Goal: Task Accomplishment & Management: Manage account settings

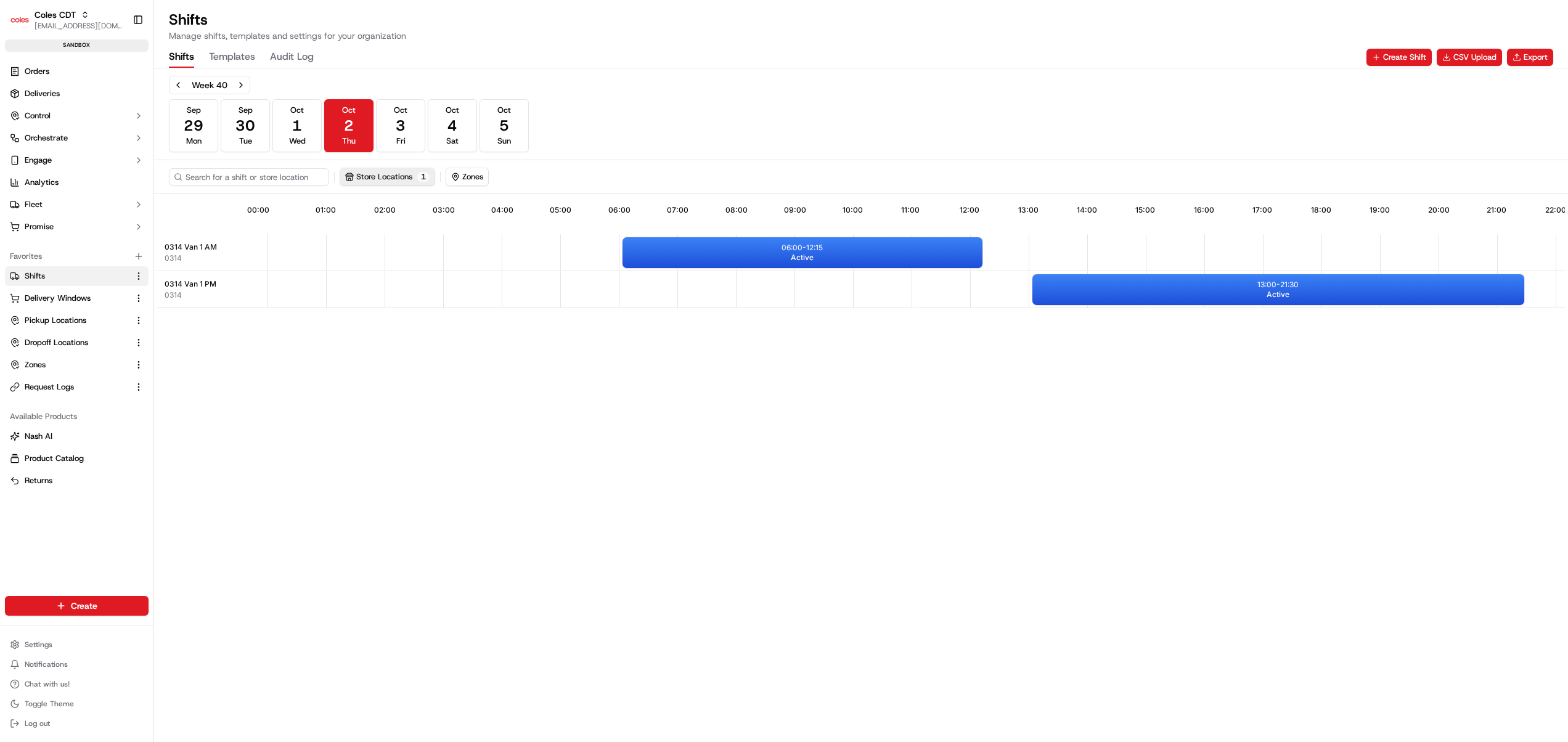
click at [418, 181] on button "Store Locations 1" at bounding box center [388, 176] width 94 height 17
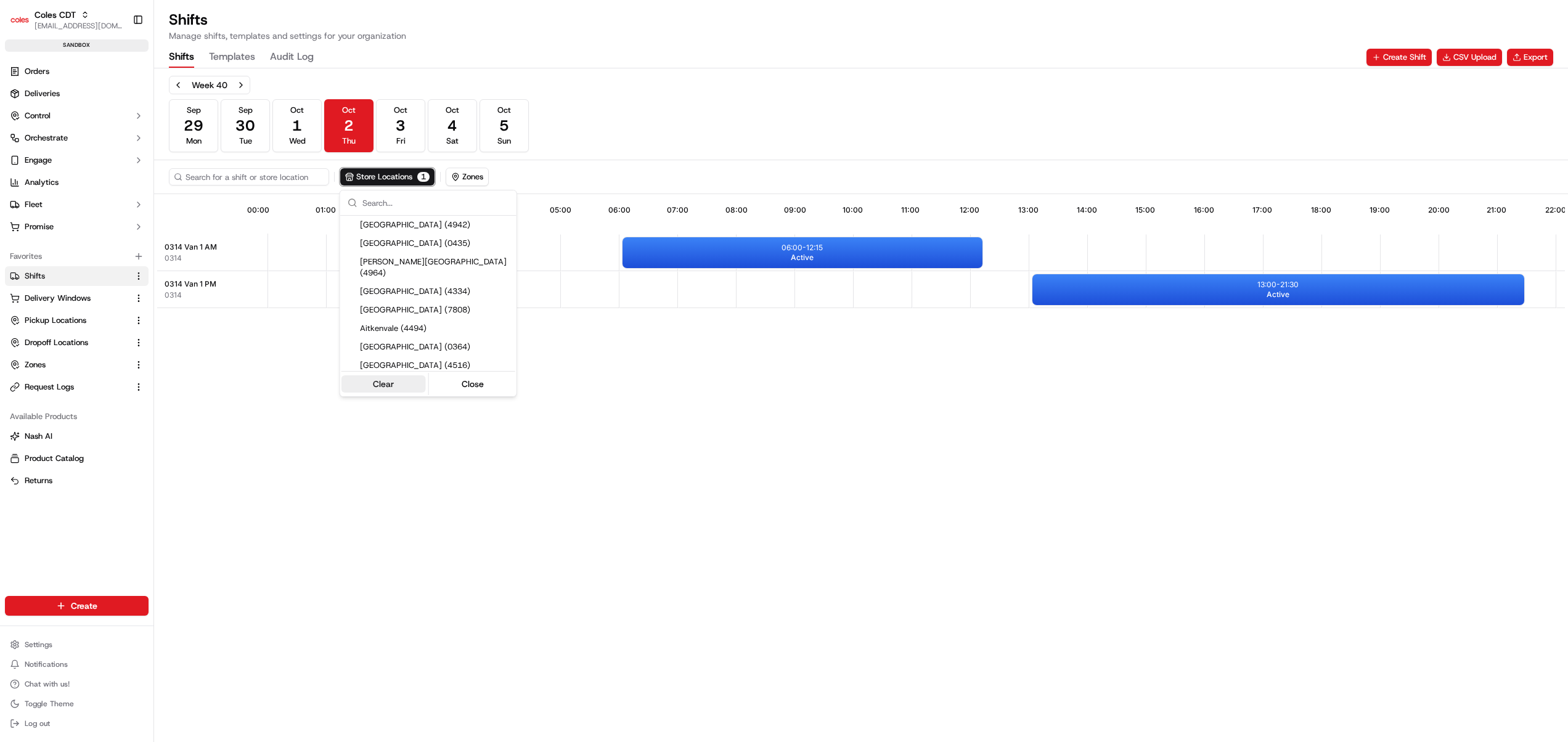
click at [395, 388] on button "Clear" at bounding box center [383, 384] width 84 height 17
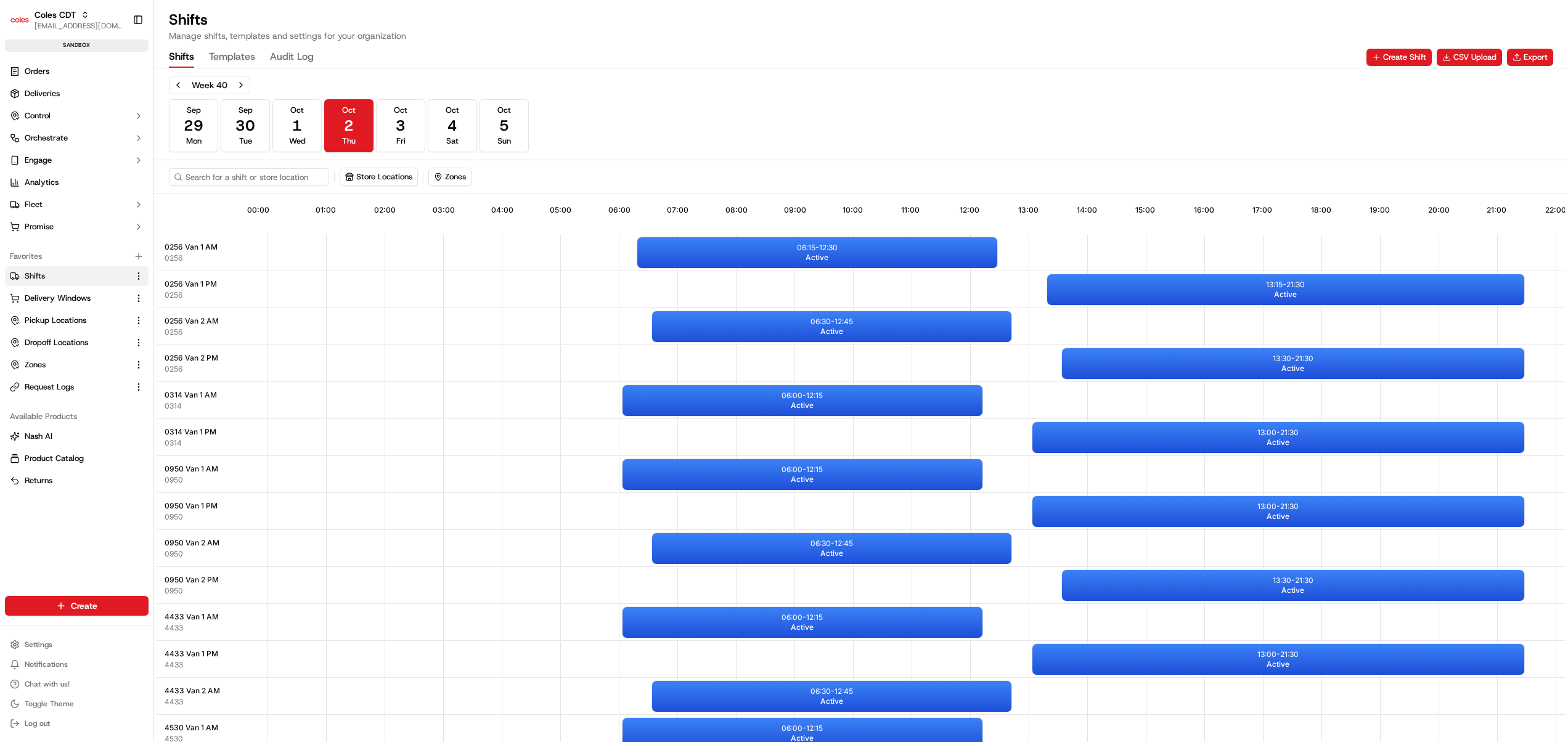
click at [679, 144] on html "Coles CDT harsh.seth@coles.com.au Toggle Sidebar sandbox Orders Deliveries Cont…" at bounding box center [784, 371] width 1568 height 742
click at [1473, 60] on button "CSV Upload" at bounding box center [1470, 57] width 66 height 17
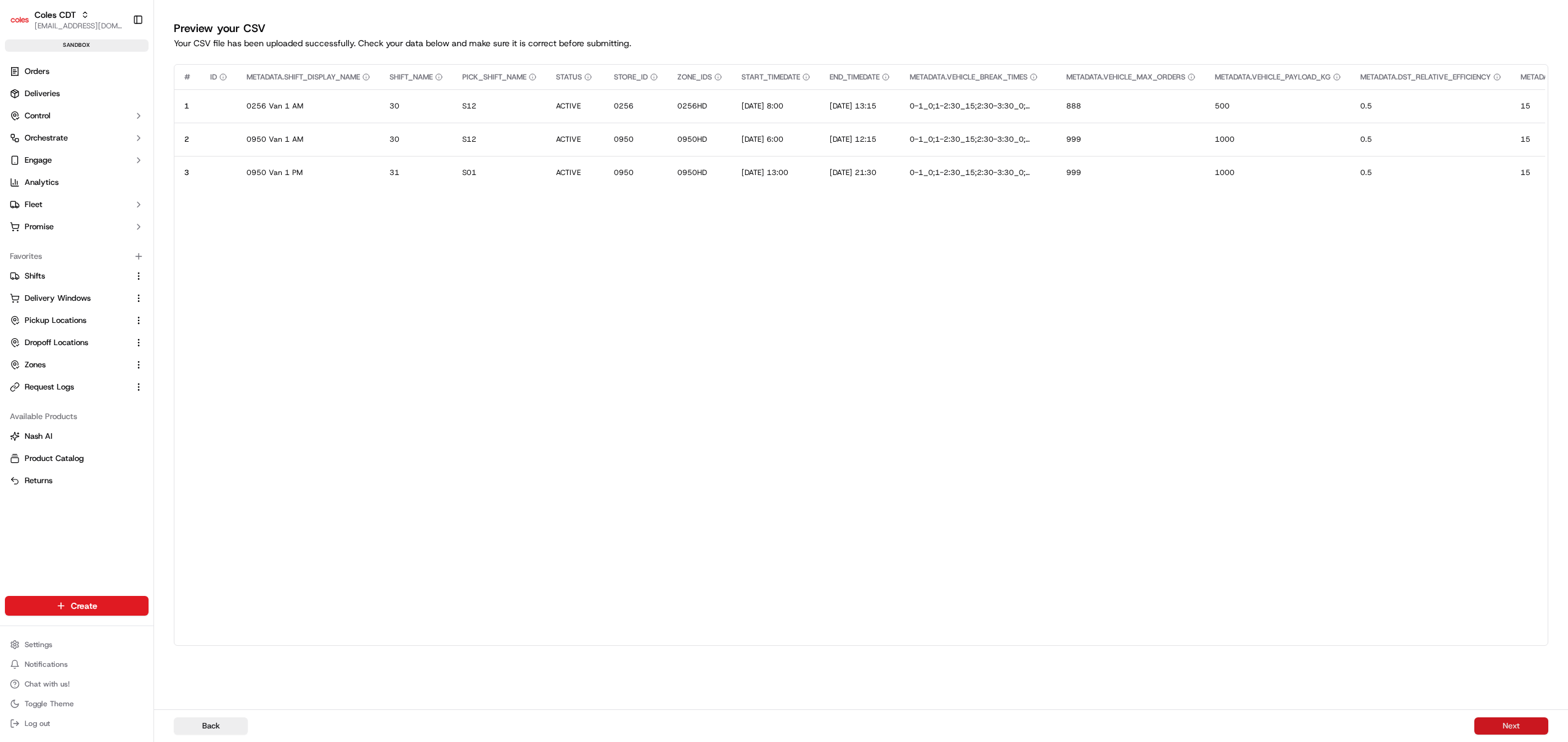
click at [1519, 723] on button "Next" at bounding box center [1511, 726] width 74 height 17
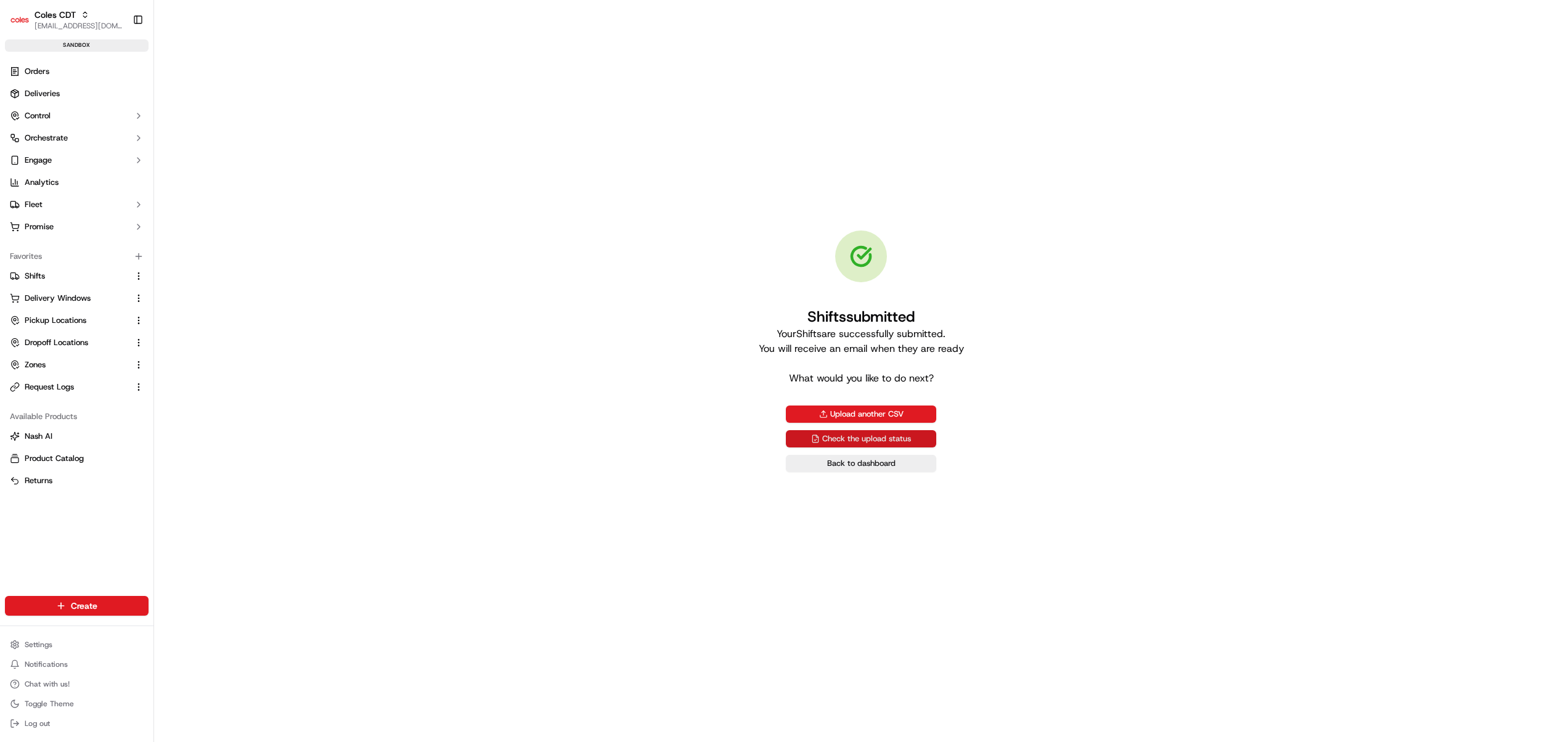
click at [900, 438] on link "Check the upload status" at bounding box center [861, 438] width 150 height 17
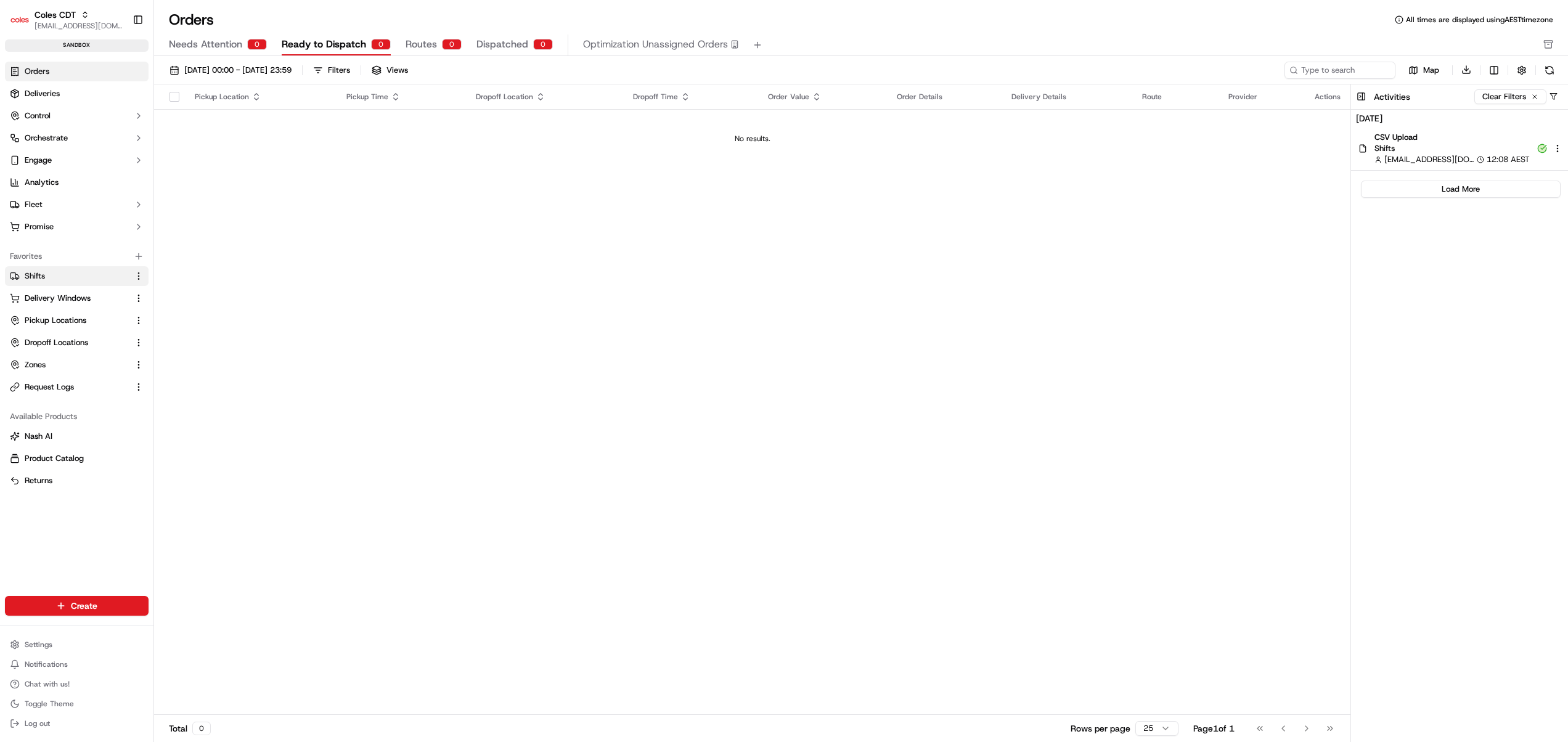
click at [32, 269] on button "Shifts" at bounding box center [77, 276] width 144 height 20
click at [32, 271] on span "Shifts" at bounding box center [35, 276] width 21 height 11
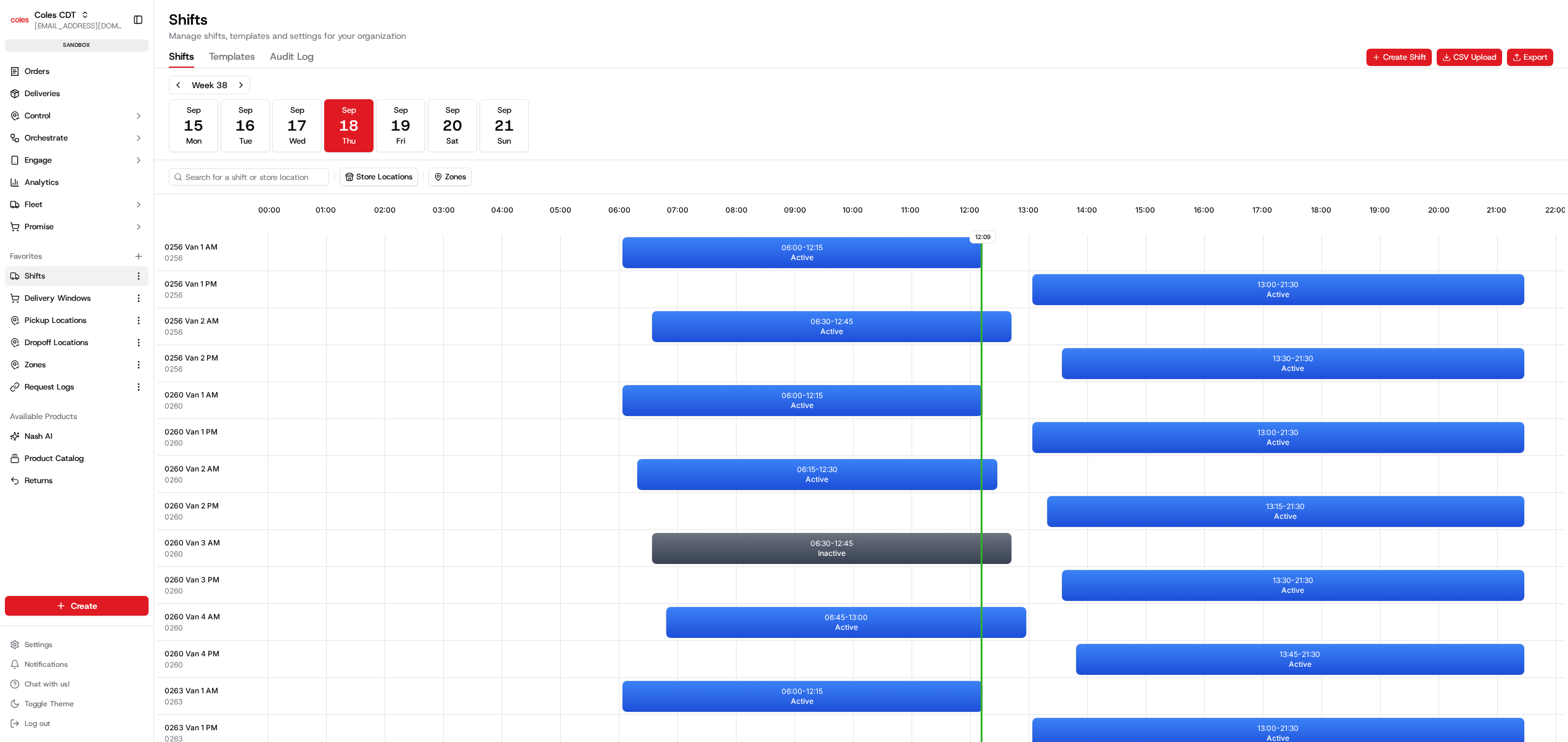
click at [32, 271] on span "Shifts" at bounding box center [35, 276] width 21 height 11
click at [242, 81] on button "Next week" at bounding box center [241, 85] width 17 height 17
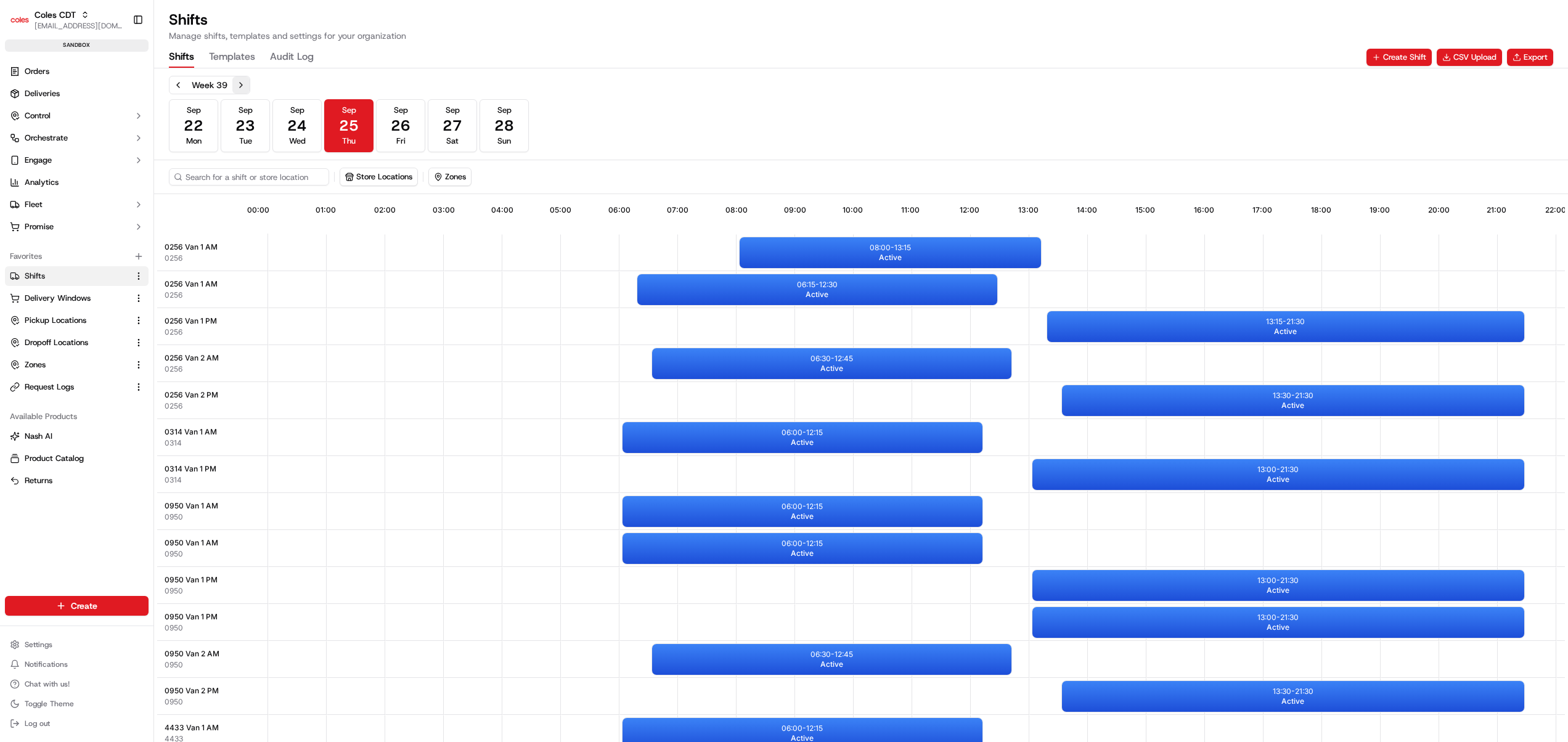
click at [242, 81] on button "Next week" at bounding box center [241, 85] width 17 height 17
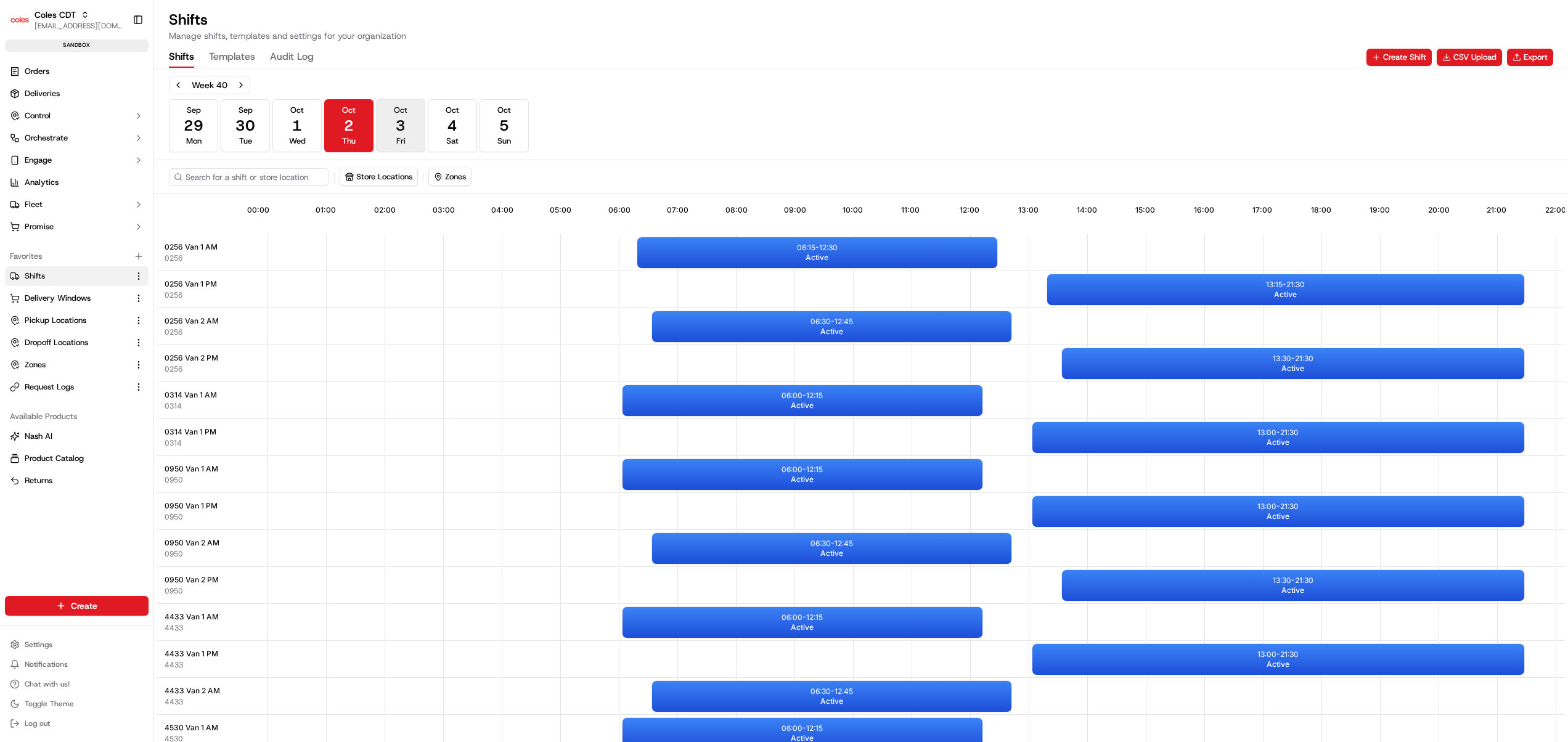
click at [404, 129] on span "3" at bounding box center [401, 125] width 10 height 20
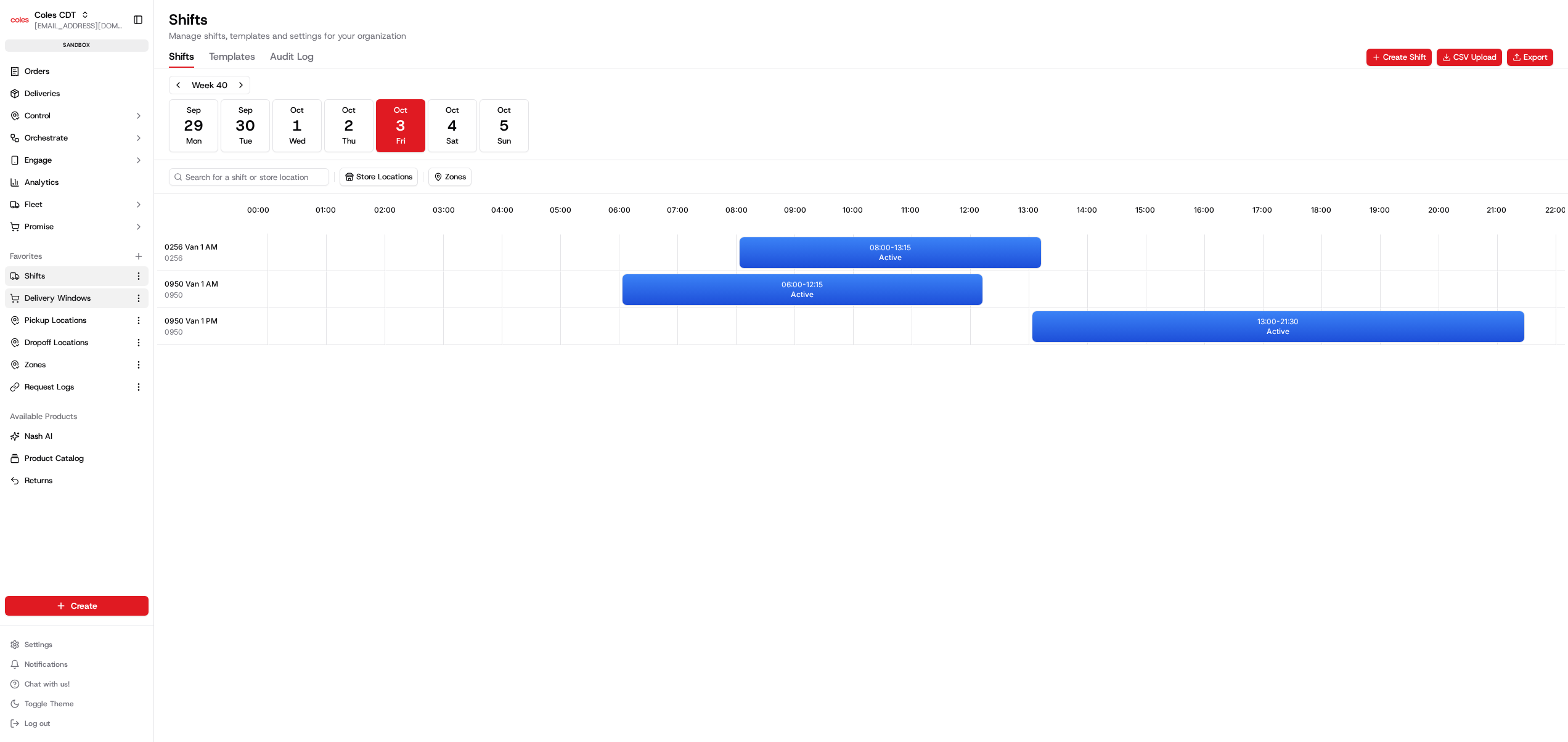
click at [60, 302] on span "Delivery Windows" at bounding box center [57, 298] width 66 height 11
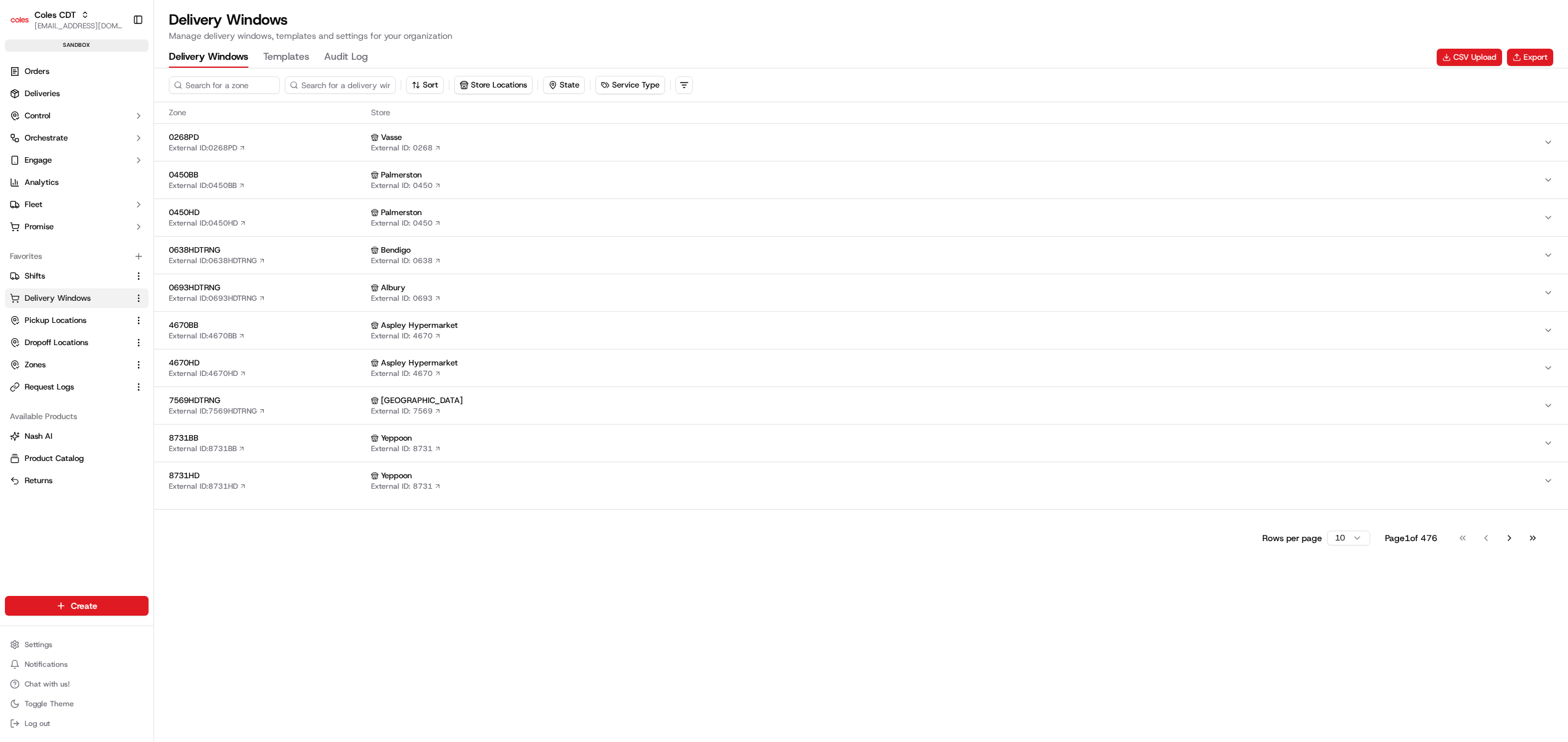
click at [347, 536] on div "Rows per page 10 Page 1 of 476 Go to first page Go to previous page Go to next …" at bounding box center [861, 538] width 1384 height 17
click at [1474, 59] on button "CSV Upload" at bounding box center [1470, 57] width 66 height 17
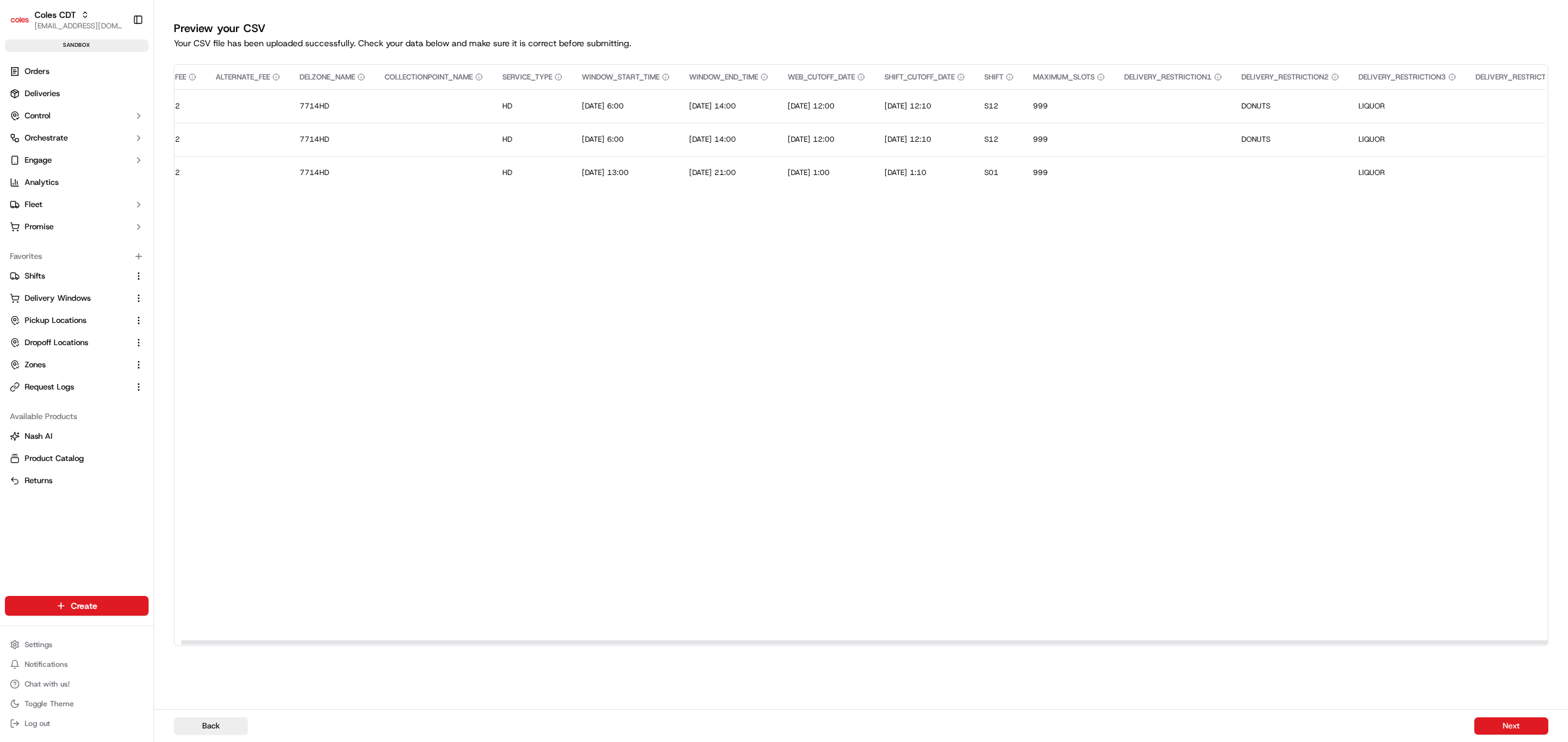
scroll to position [0, 11]
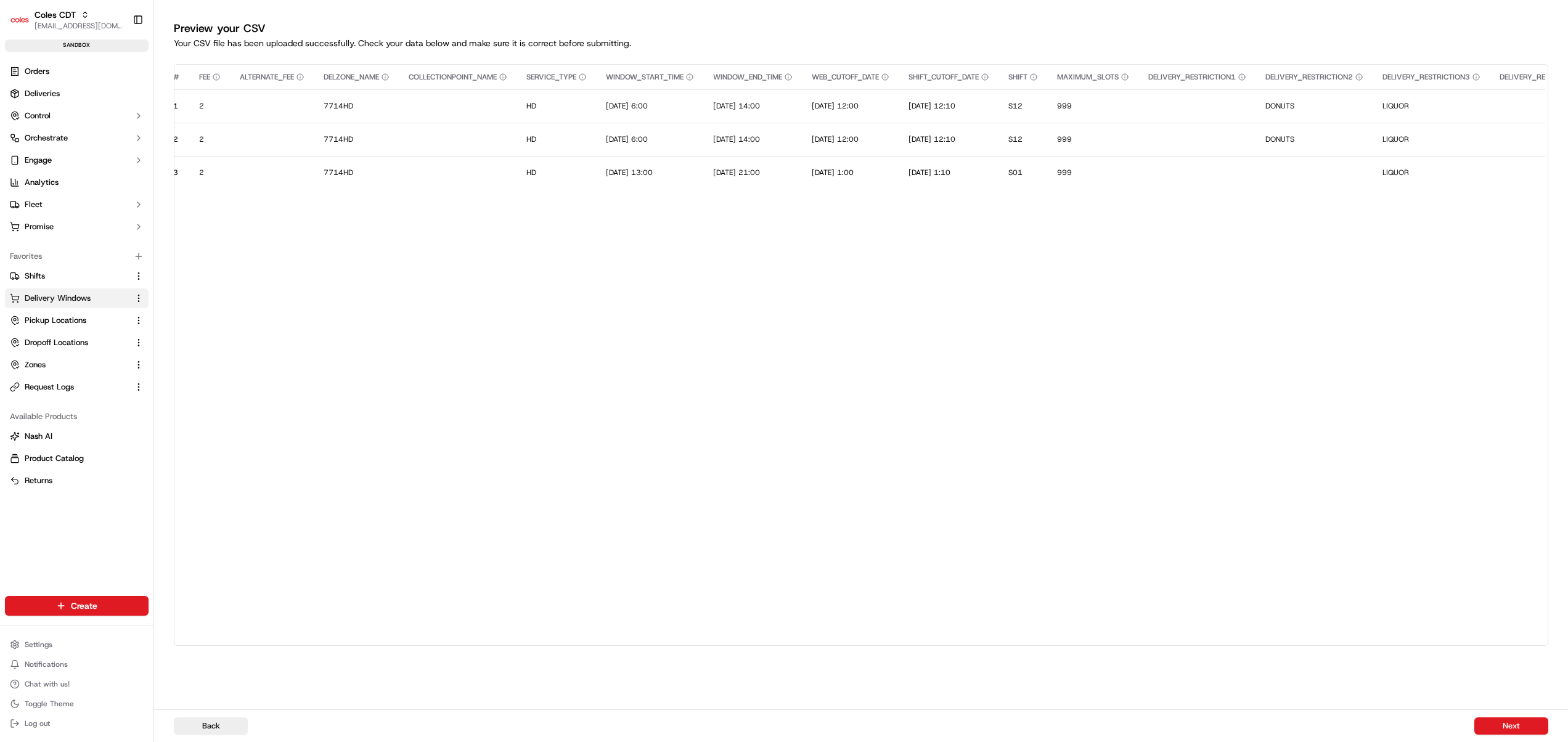
click at [82, 297] on span "Delivery Windows" at bounding box center [57, 298] width 66 height 11
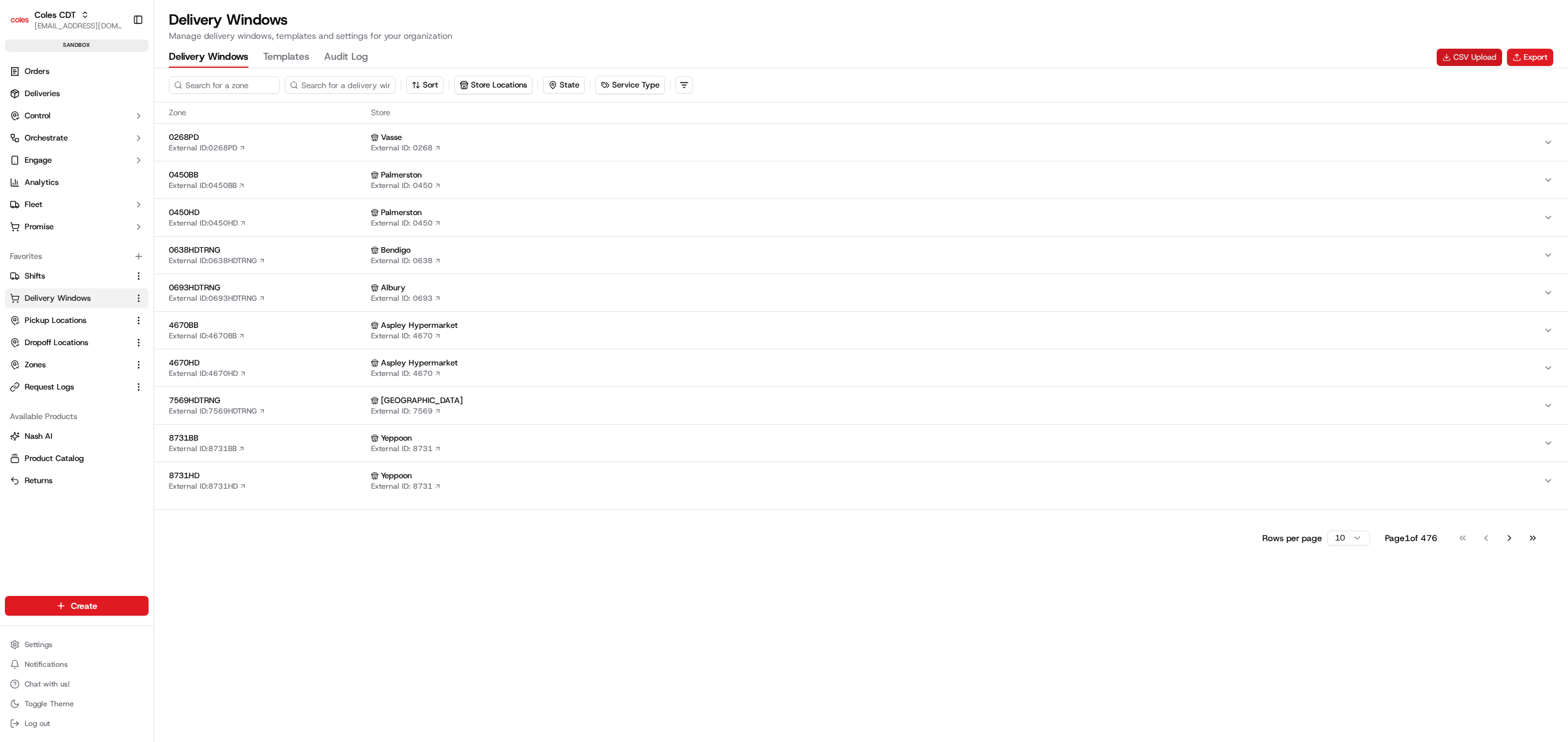
click at [1485, 53] on button "CSV Upload" at bounding box center [1470, 57] width 66 height 17
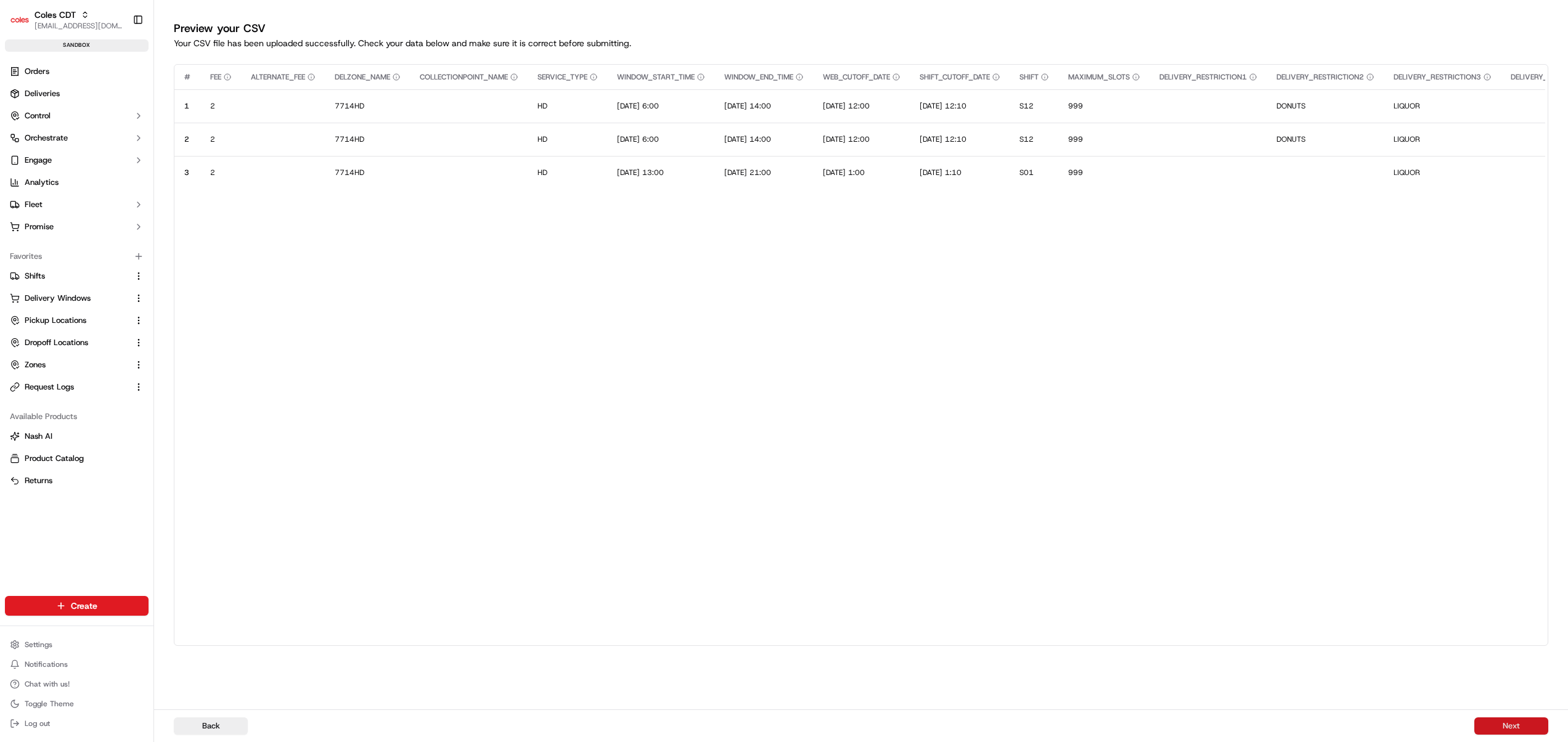
click at [1491, 724] on button "Next" at bounding box center [1511, 726] width 74 height 17
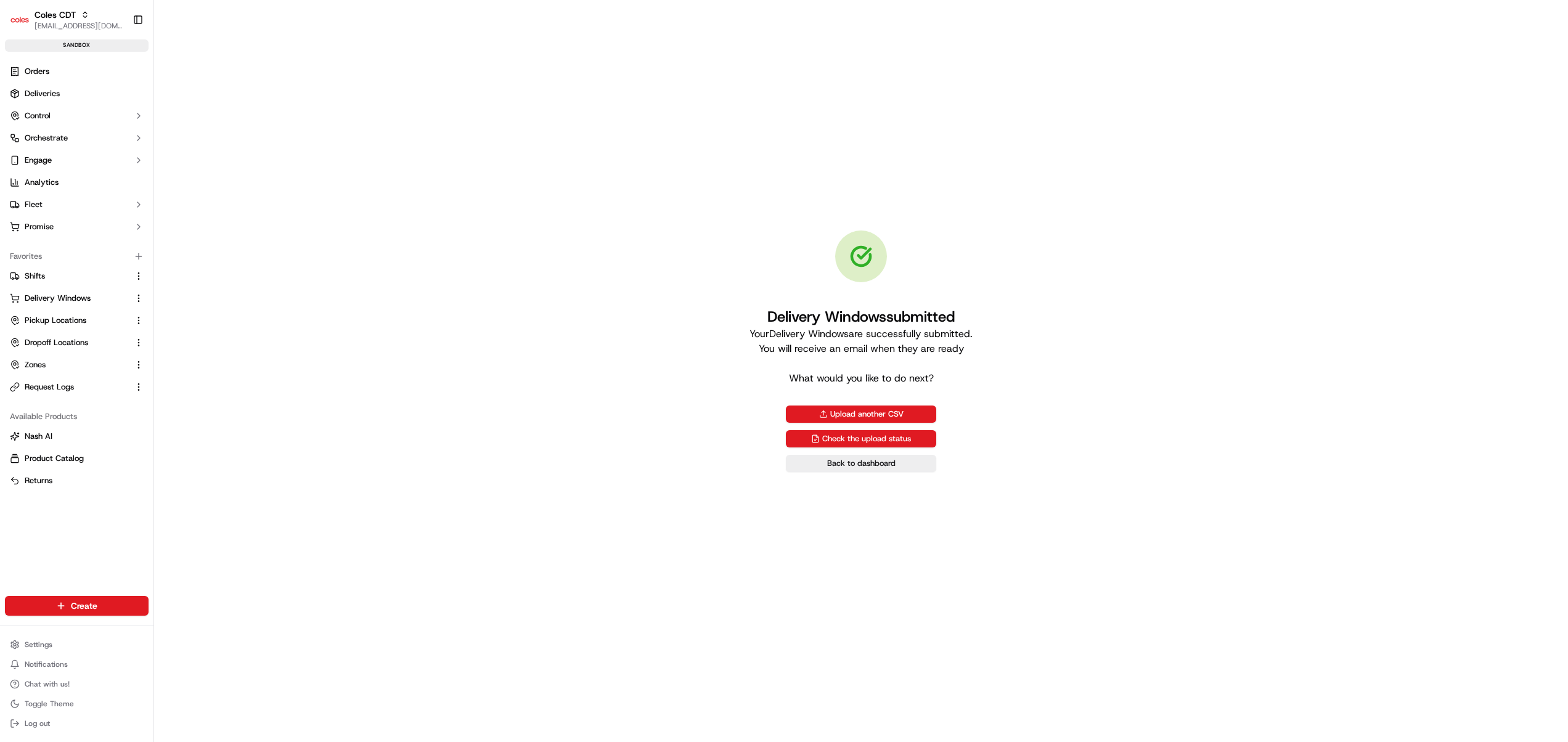
click at [873, 433] on link "Check the upload status" at bounding box center [861, 438] width 150 height 17
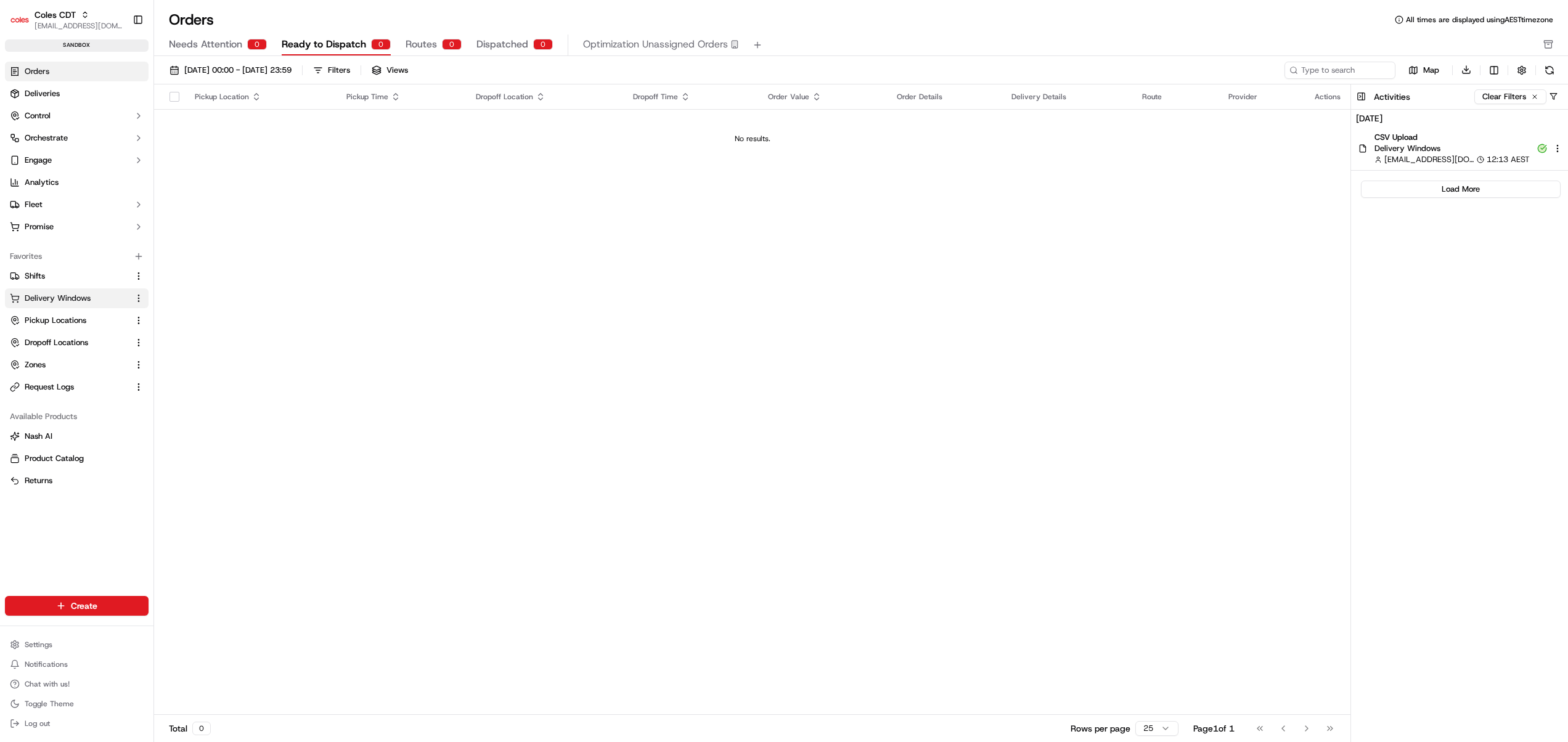
click at [66, 291] on button "Delivery Windows" at bounding box center [77, 298] width 144 height 20
click at [57, 303] on span "Delivery Windows" at bounding box center [57, 298] width 66 height 11
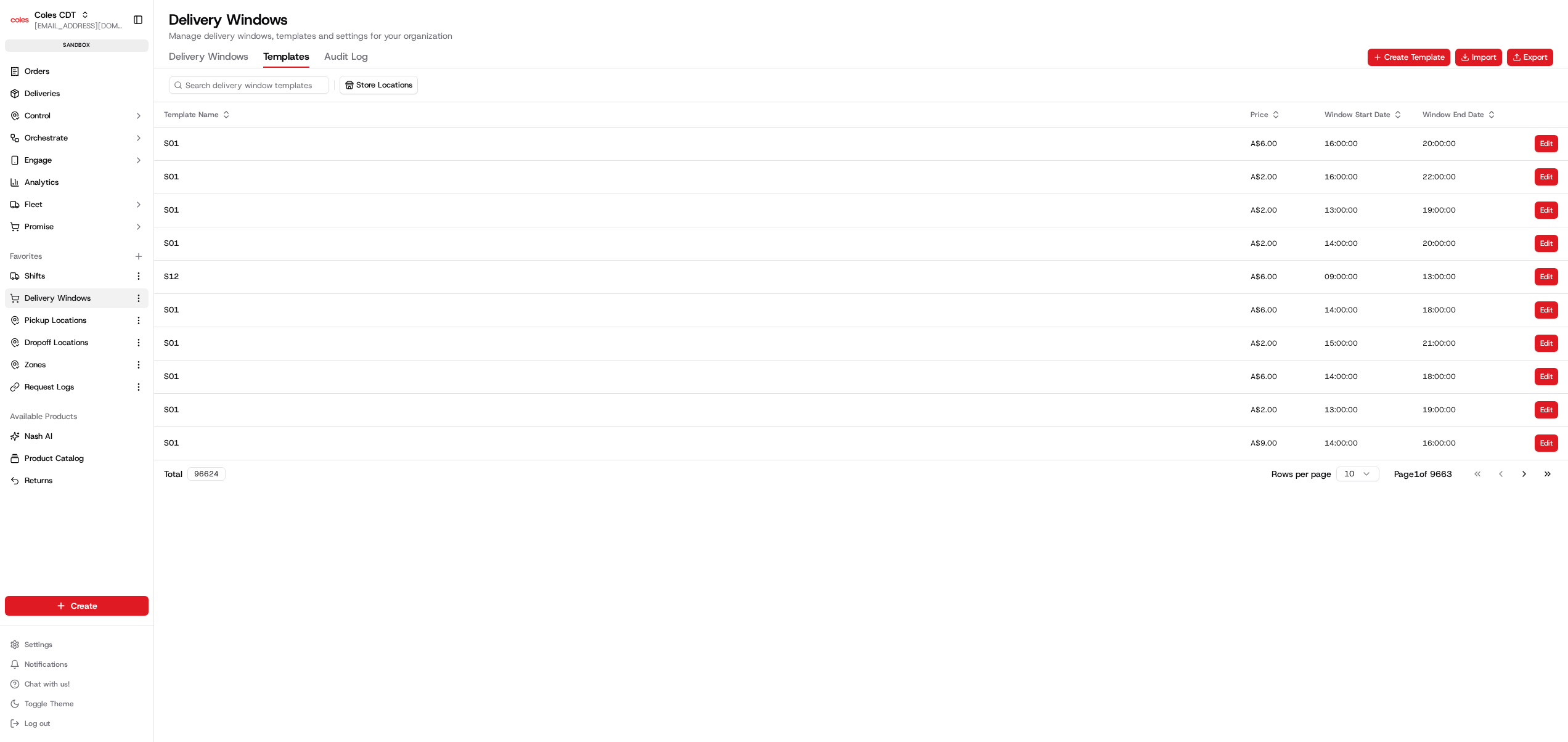
click at [302, 50] on button "Templates" at bounding box center [287, 57] width 46 height 21
click at [223, 62] on Windows "Delivery Windows" at bounding box center [209, 57] width 79 height 21
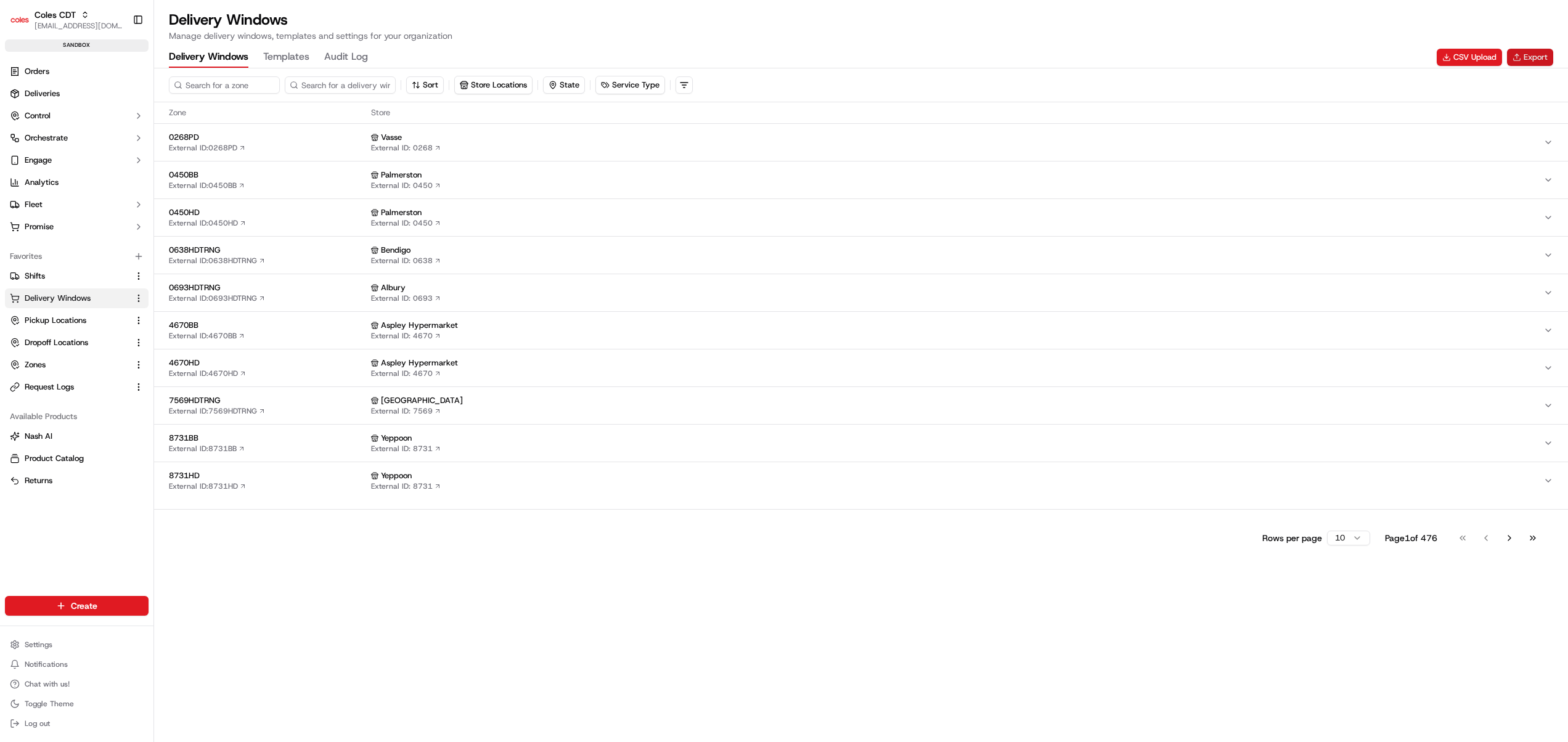
click at [1529, 58] on button "Export" at bounding box center [1530, 57] width 46 height 17
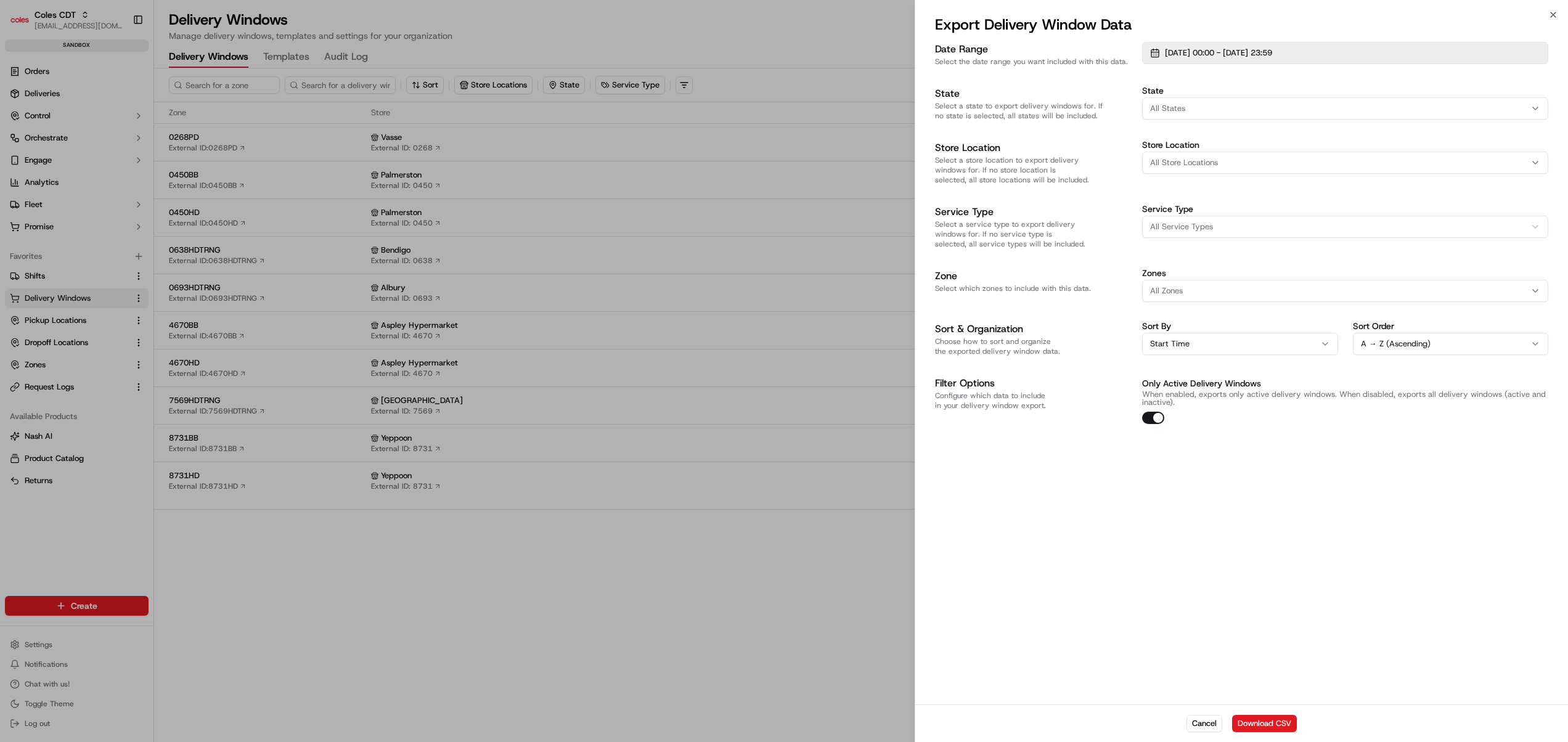
click at [1216, 55] on span "[DATE] 00:00 - [DATE] 23:59" at bounding box center [1218, 53] width 107 height 11
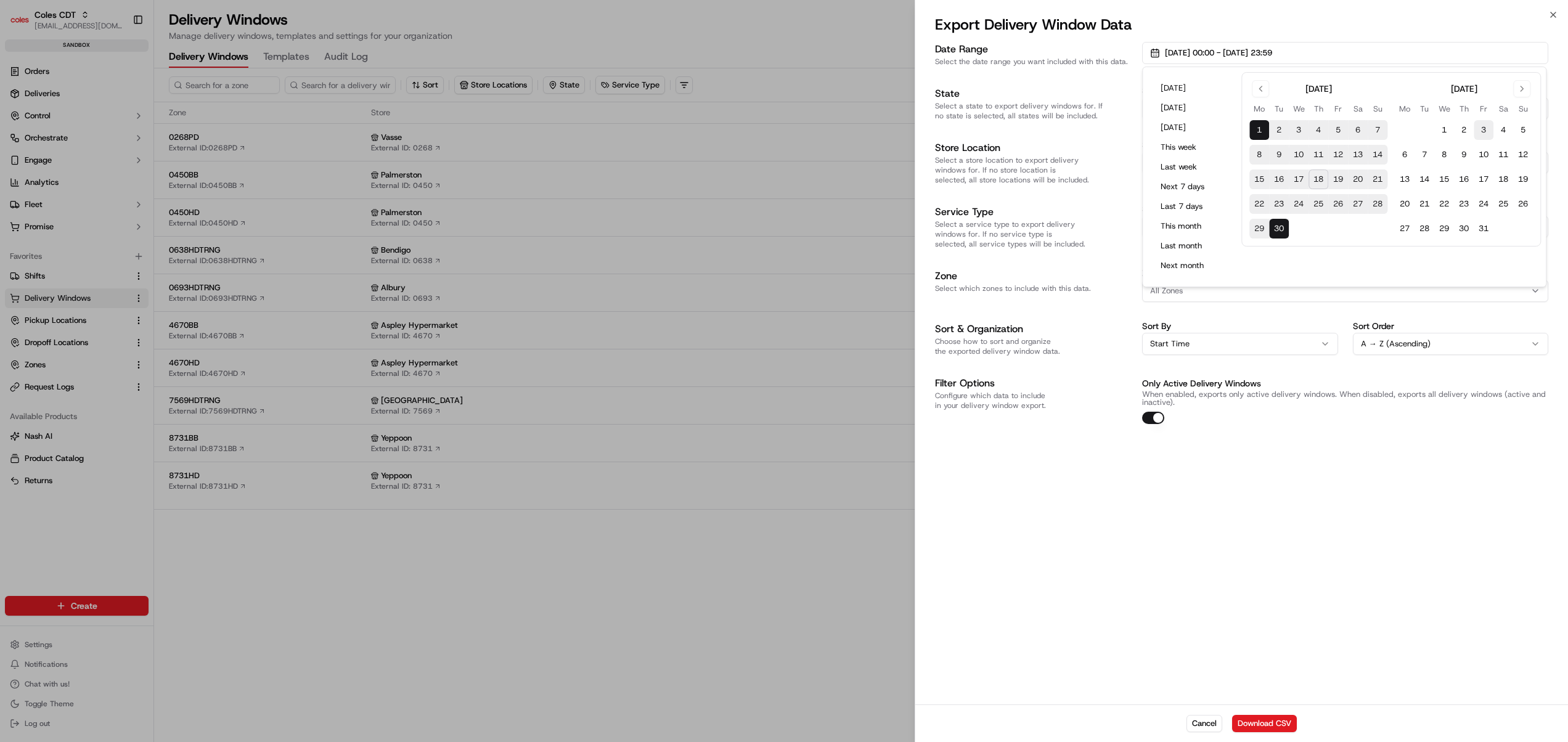
click at [1480, 124] on button "3" at bounding box center [1483, 130] width 20 height 20
click at [1502, 129] on button "4" at bounding box center [1503, 130] width 20 height 20
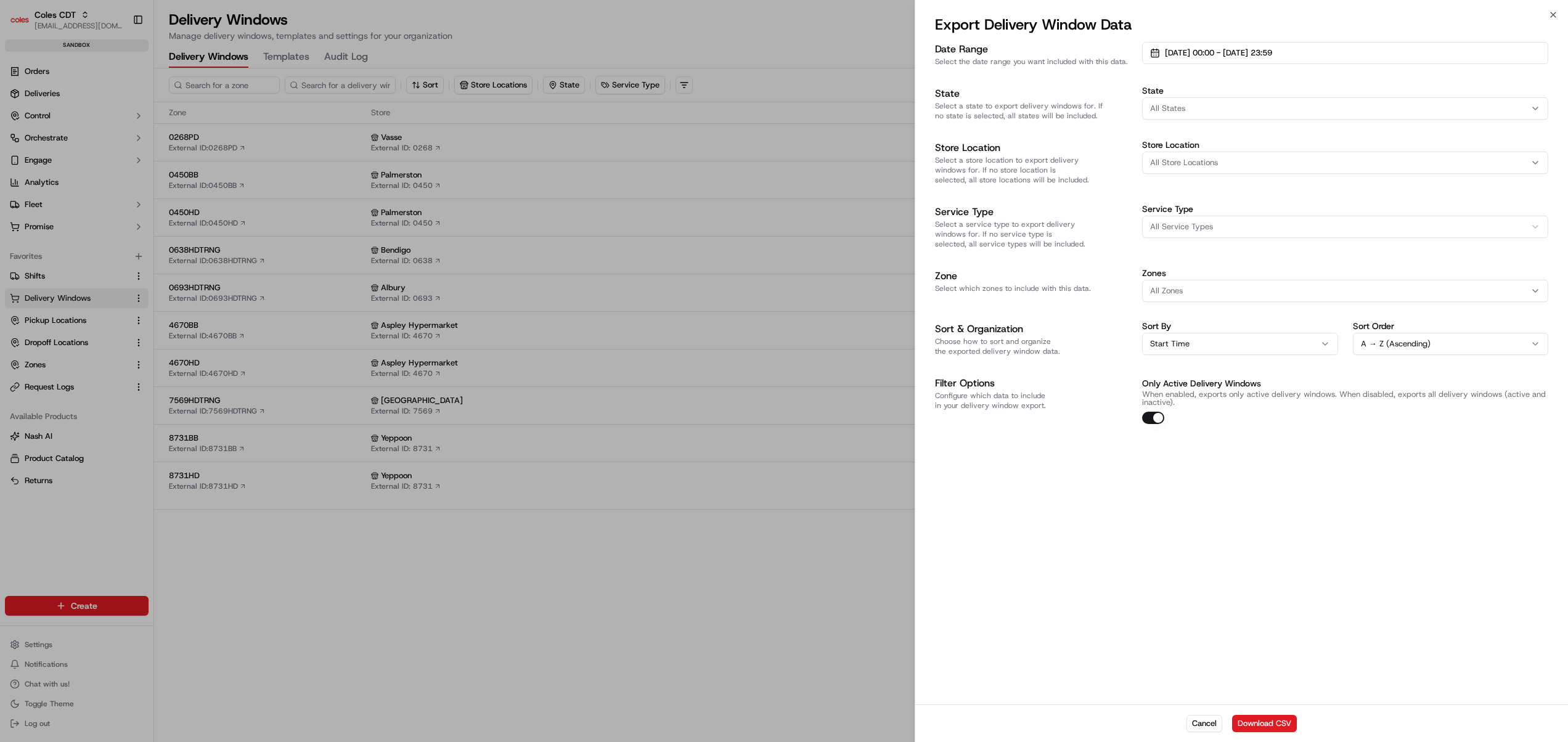
click at [1078, 524] on div "Date Range Select the date range you want included with this data. [DATE] 00:00…" at bounding box center [1241, 372] width 652 height 665
click at [1187, 285] on div "All Zones" at bounding box center [1345, 291] width 400 height 11
type input "7714HD"
click at [1172, 333] on span "7714HD" at bounding box center [1238, 330] width 152 height 11
click at [1198, 557] on body "Coles CDT [EMAIL_ADDRESS][DOMAIN_NAME] Toggle Sidebar sandbox Orders Deliveries…" at bounding box center [784, 371] width 1568 height 742
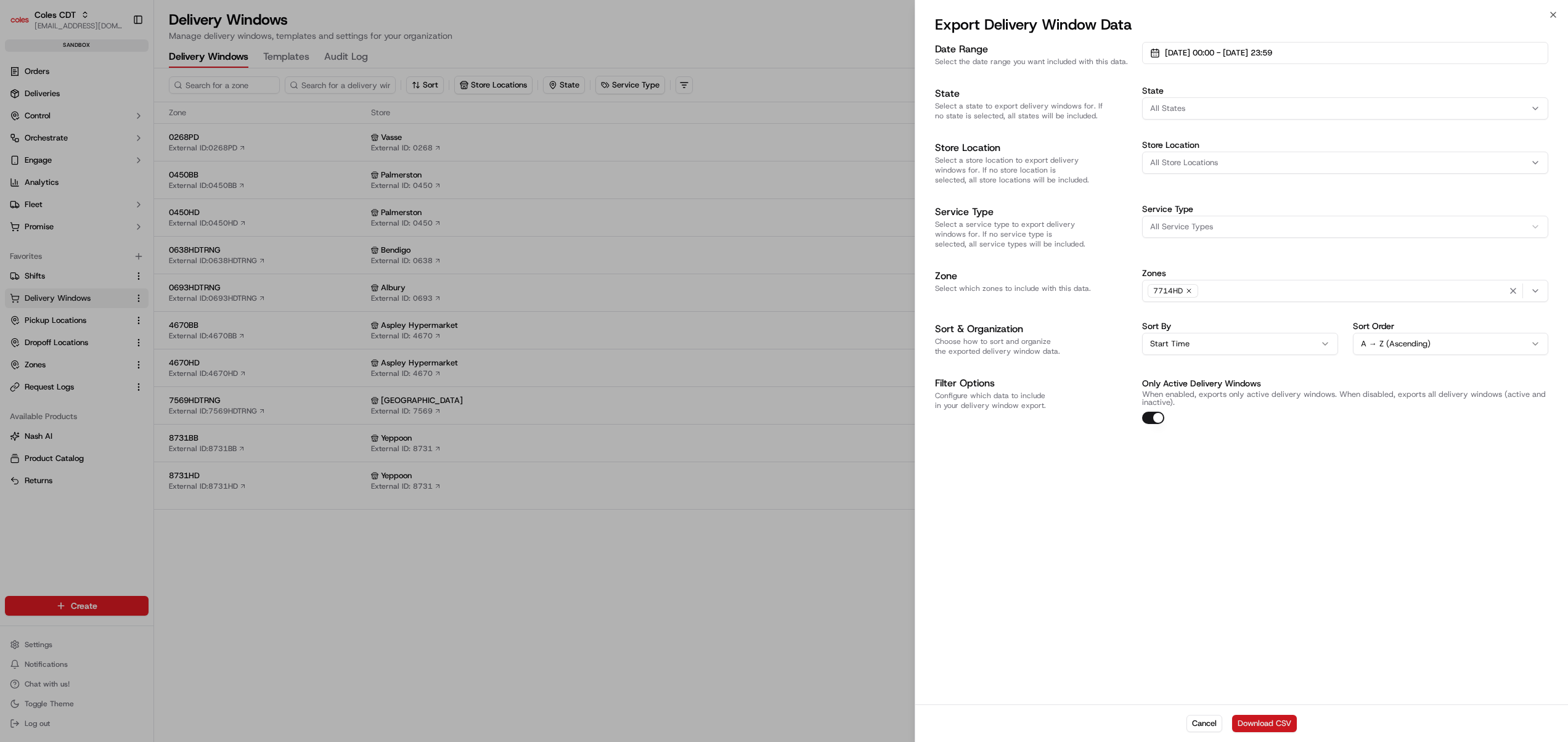
click at [1268, 720] on button "Download CSV" at bounding box center [1264, 723] width 65 height 17
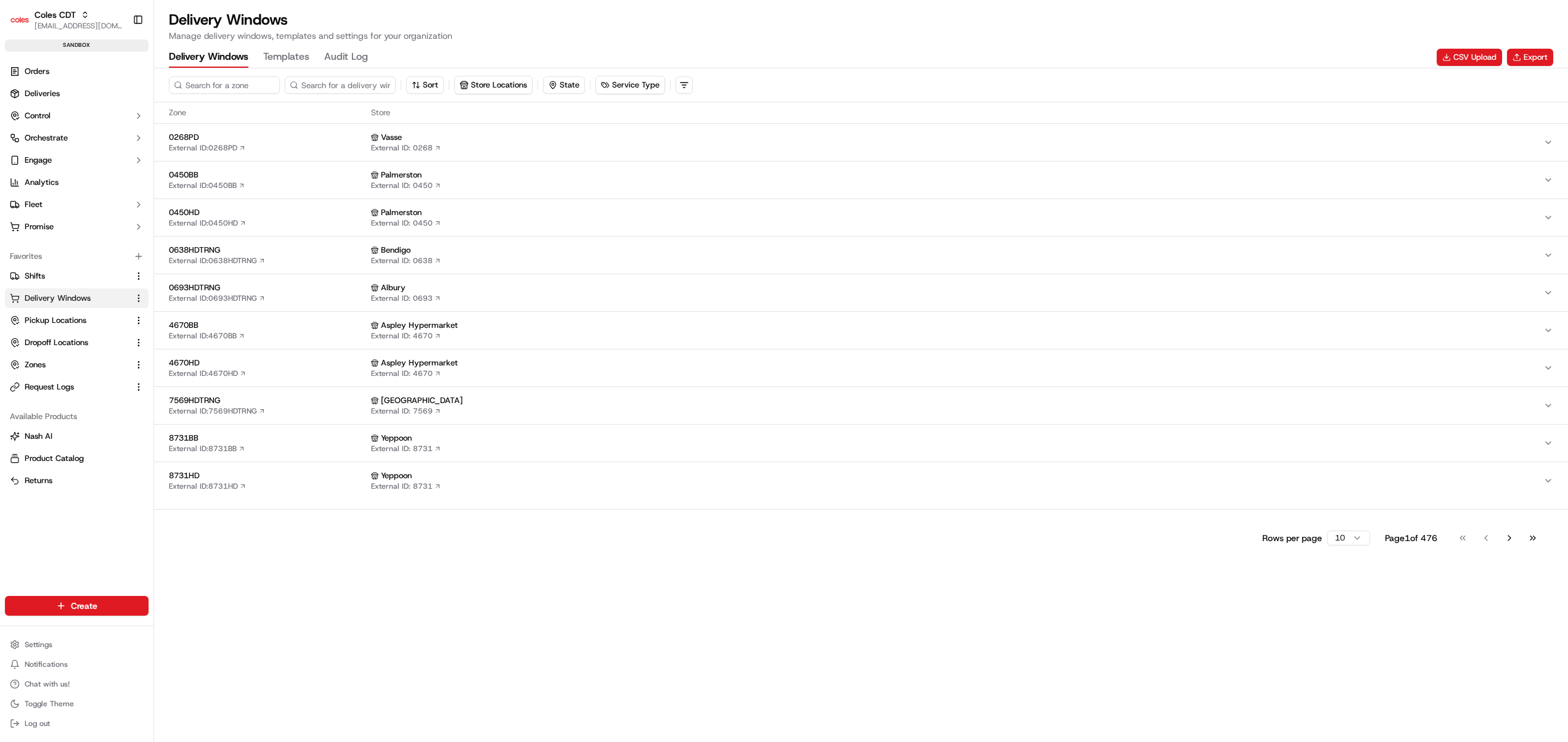
click at [903, 557] on div "Rows per page 10 Page 1 of 476 Go to first page Go to previous page Go to next …" at bounding box center [861, 532] width 1414 height 47
